Goal: Task Accomplishment & Management: Use online tool/utility

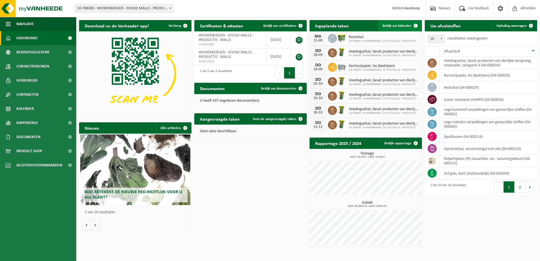
click at [388, 25] on span "Bekijk uw kalender" at bounding box center [396, 26] width 29 height 4
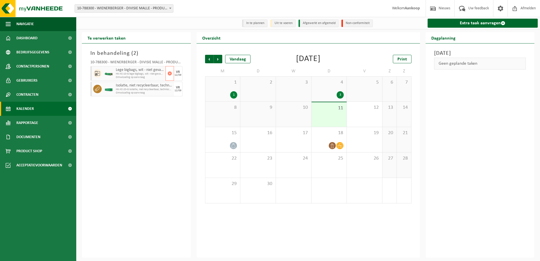
click at [165, 76] on div "Lege bigbags, wit - niet gevaarlijk - los HK-XC-10-G lege bigbags, wit - niet g…" at bounding box center [139, 73] width 51 height 15
click at [152, 76] on span "Omwisseling op aanvraag" at bounding box center [140, 77] width 48 height 3
click at [152, 89] on span "HK-XC-20-G isolatie, niet recycleerbaar, technisch niet verb" at bounding box center [140, 89] width 48 height 3
